Goal: Task Accomplishment & Management: Use online tool/utility

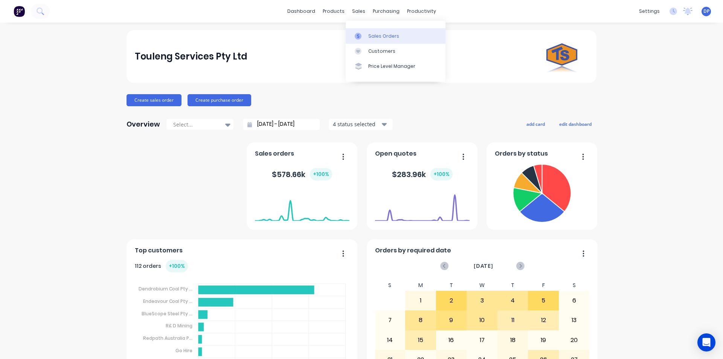
click at [377, 34] on div "Sales Orders" at bounding box center [383, 36] width 31 height 7
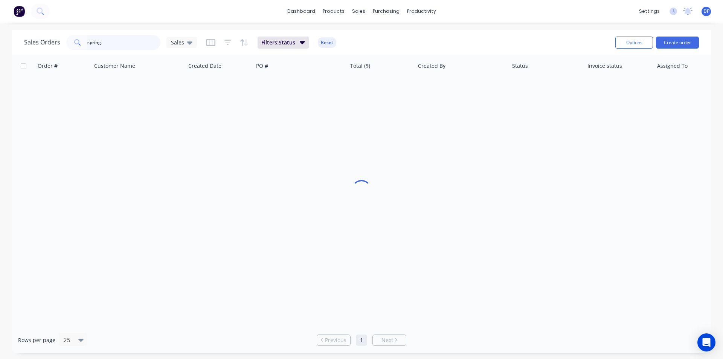
drag, startPoint x: 118, startPoint y: 43, endPoint x: 24, endPoint y: 59, distance: 95.1
click at [24, 59] on div "Sales Orders spring Sales Filters: Status Reset Options Create order Order # Cu…" at bounding box center [361, 191] width 699 height 323
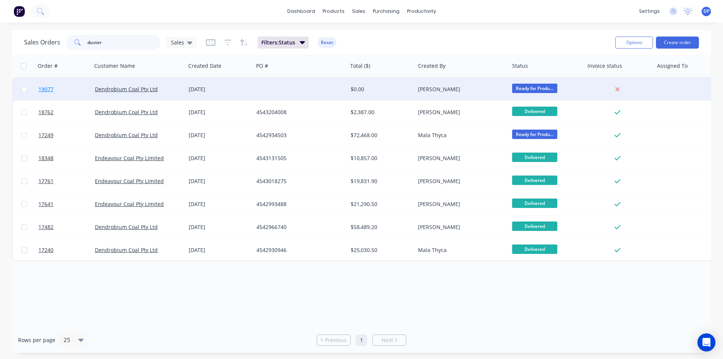
type input "duster"
click at [48, 89] on span "19077" at bounding box center [45, 89] width 15 height 8
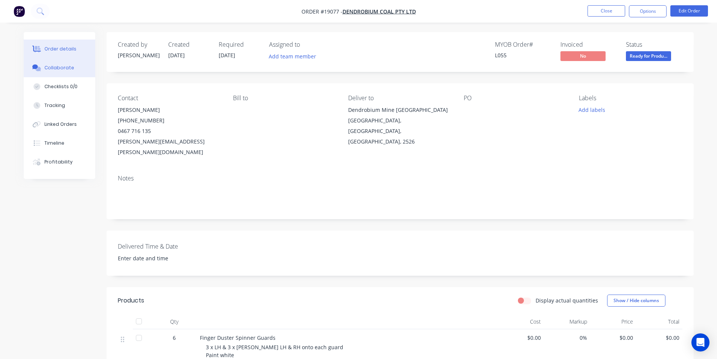
click at [62, 66] on div "Collaborate" at bounding box center [59, 67] width 30 height 7
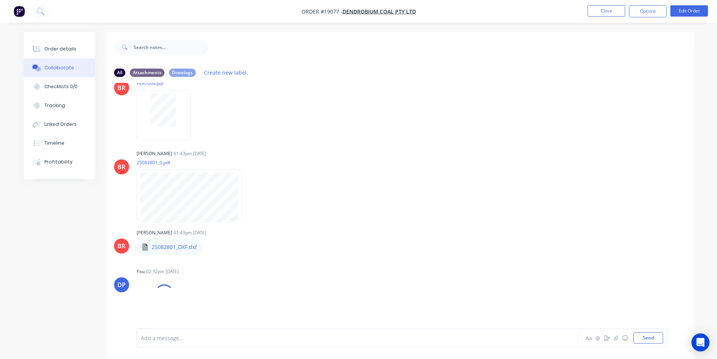
scroll to position [475, 0]
click at [51, 46] on div "Order details" at bounding box center [60, 49] width 32 height 7
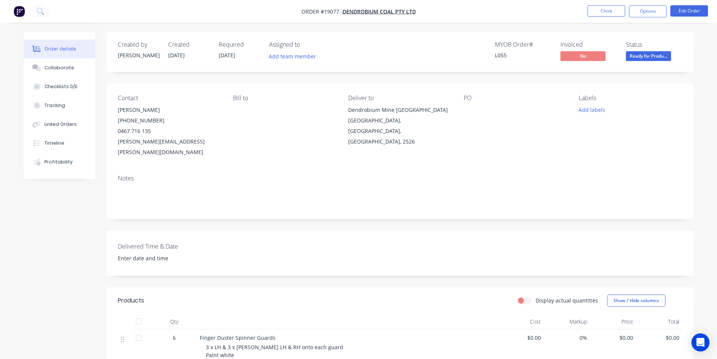
click at [19, 11] on img "button" at bounding box center [19, 11] width 11 height 11
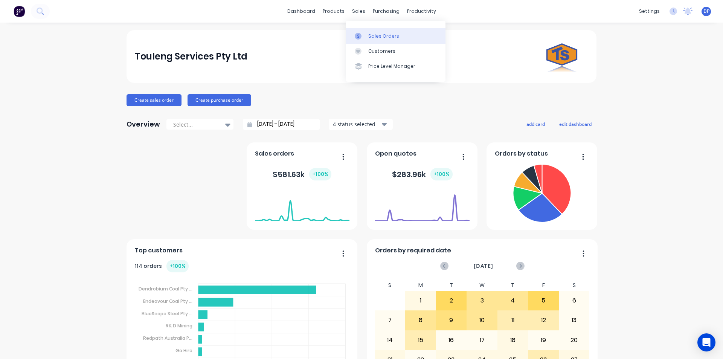
click at [376, 31] on link "Sales Orders" at bounding box center [396, 35] width 100 height 15
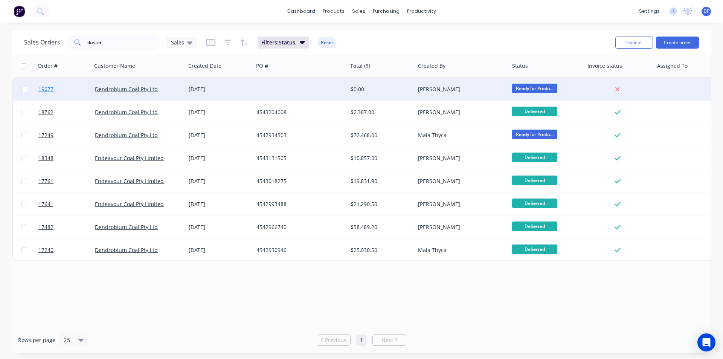
click at [49, 89] on span "19077" at bounding box center [45, 89] width 15 height 8
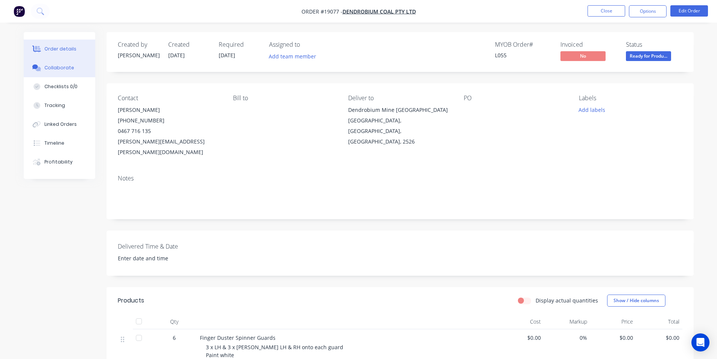
click at [60, 64] on div "Collaborate" at bounding box center [59, 67] width 30 height 7
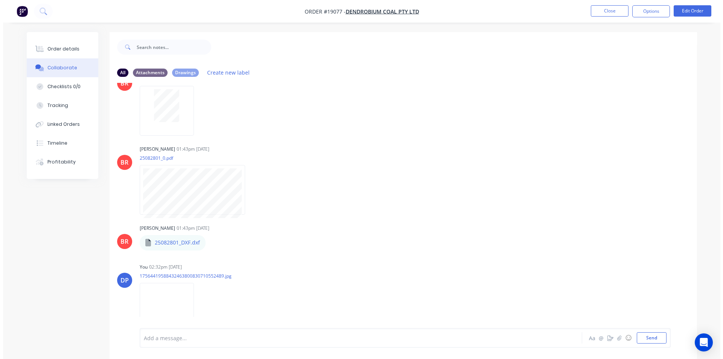
scroll to position [512, 0]
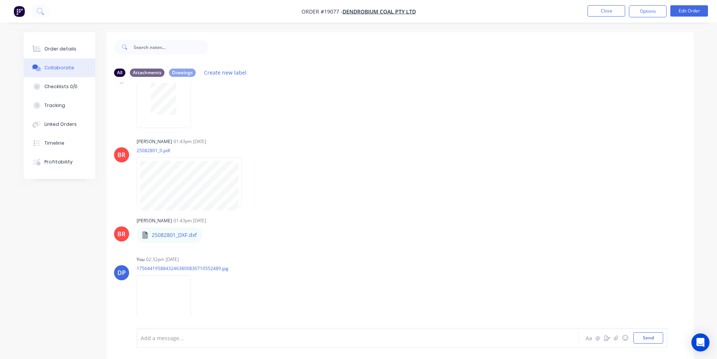
click at [21, 12] on img "button" at bounding box center [19, 11] width 11 height 11
